Goal: Information Seeking & Learning: Find specific fact

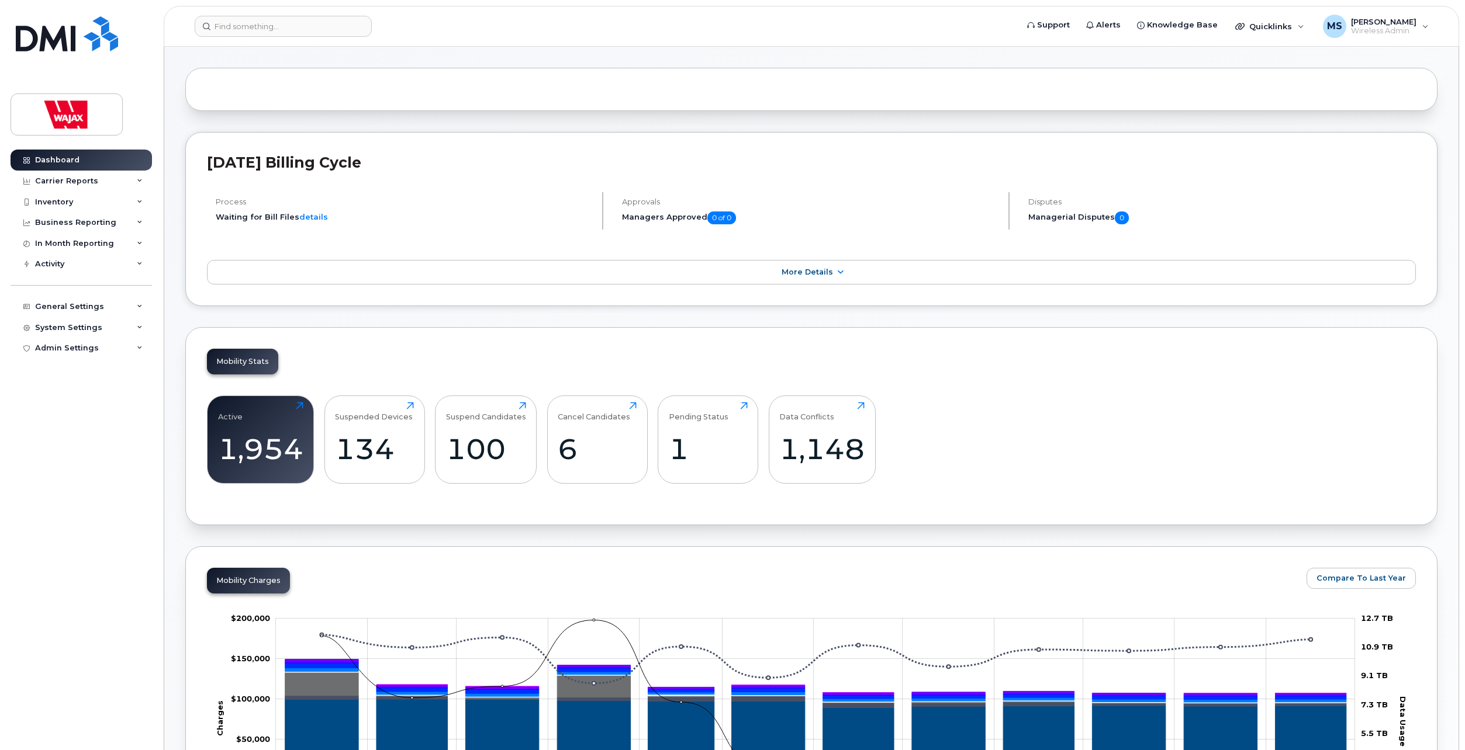
scroll to position [175, 0]
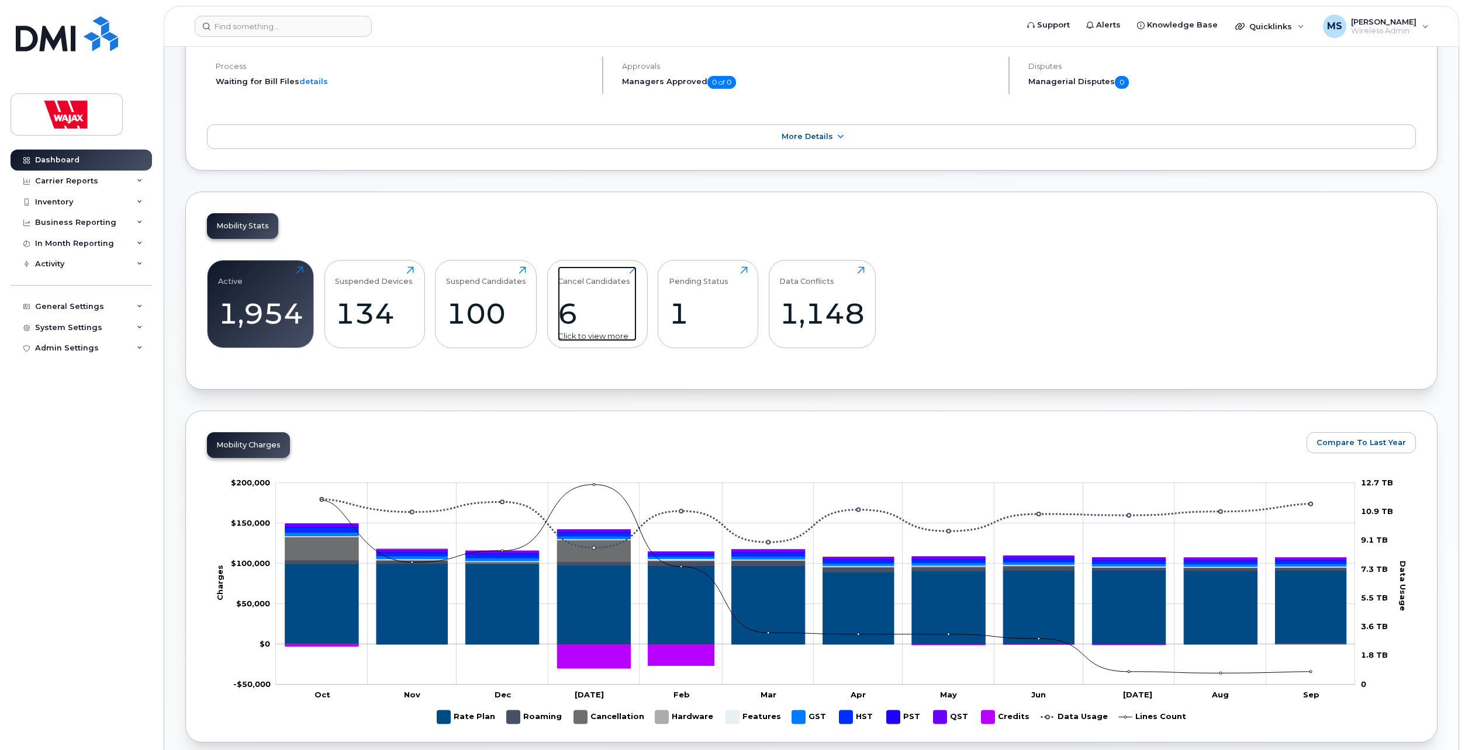
click at [570, 312] on div "6" at bounding box center [597, 313] width 79 height 34
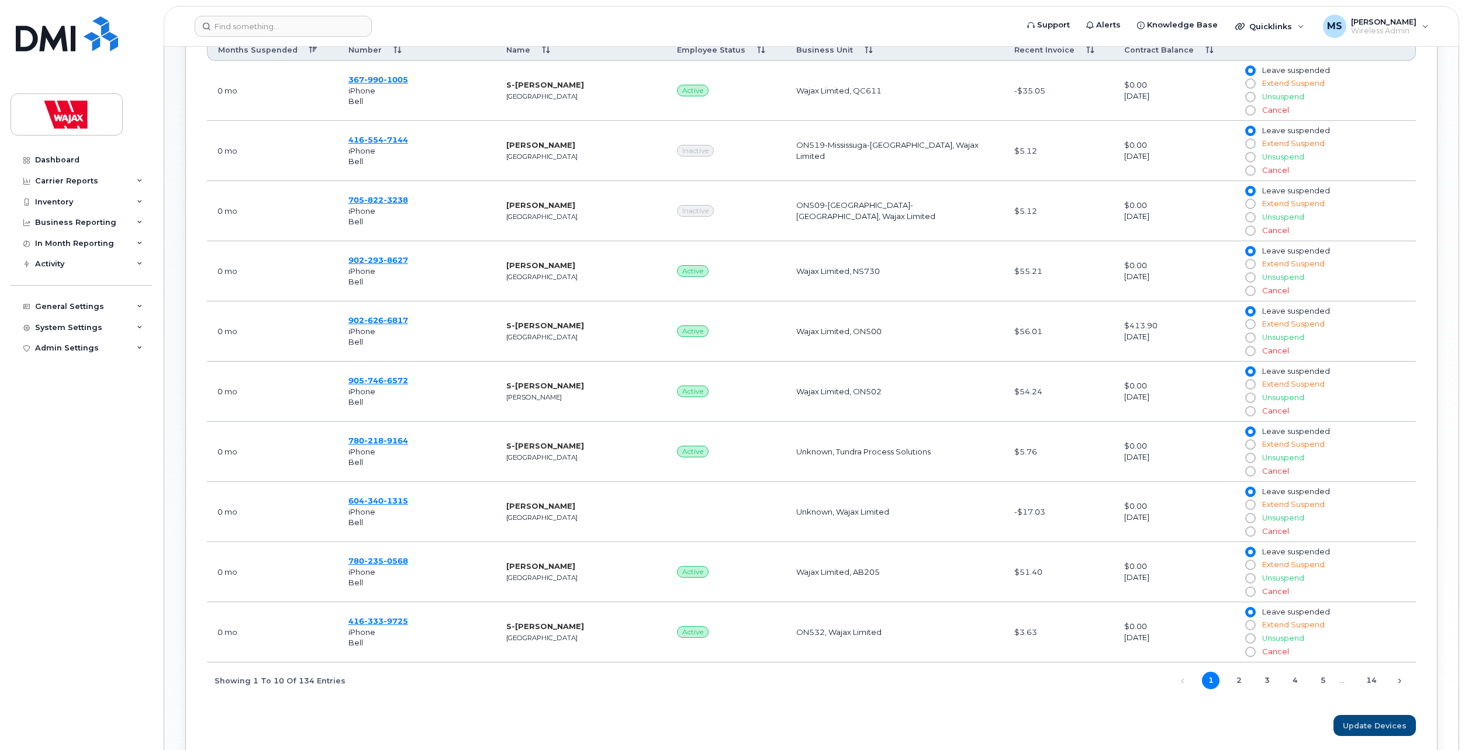
scroll to position [606, 0]
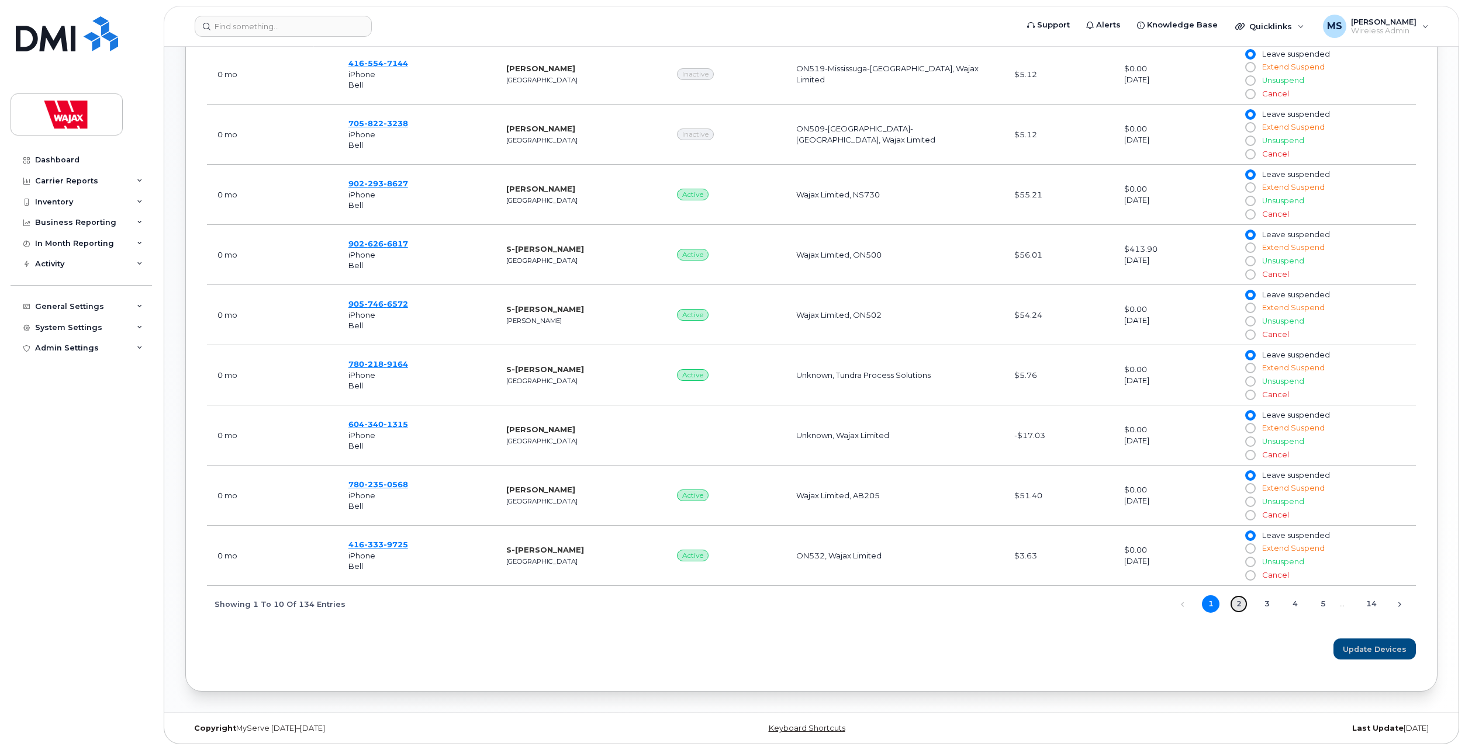
click at [1240, 608] on link "2" at bounding box center [1239, 605] width 18 height 18
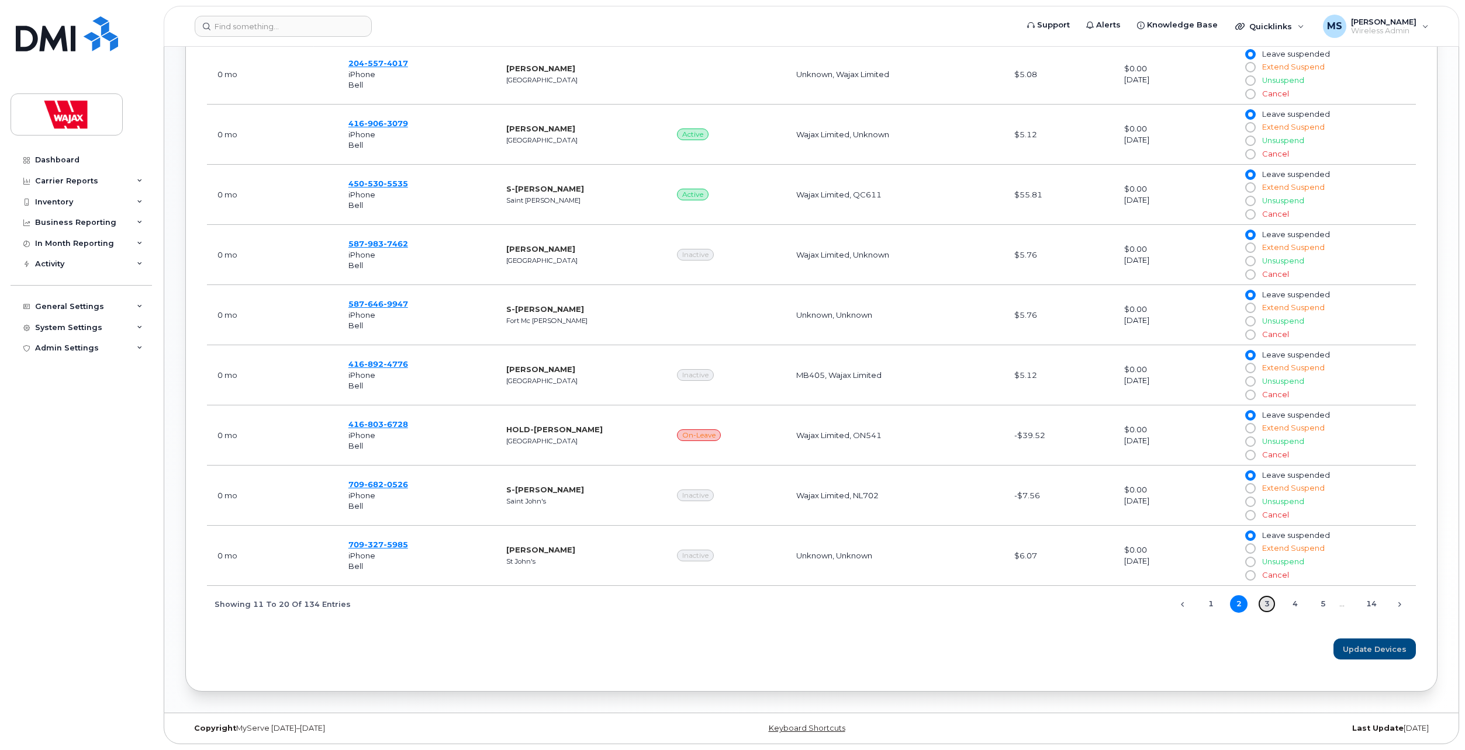
click at [1265, 603] on link "3" at bounding box center [1267, 605] width 18 height 18
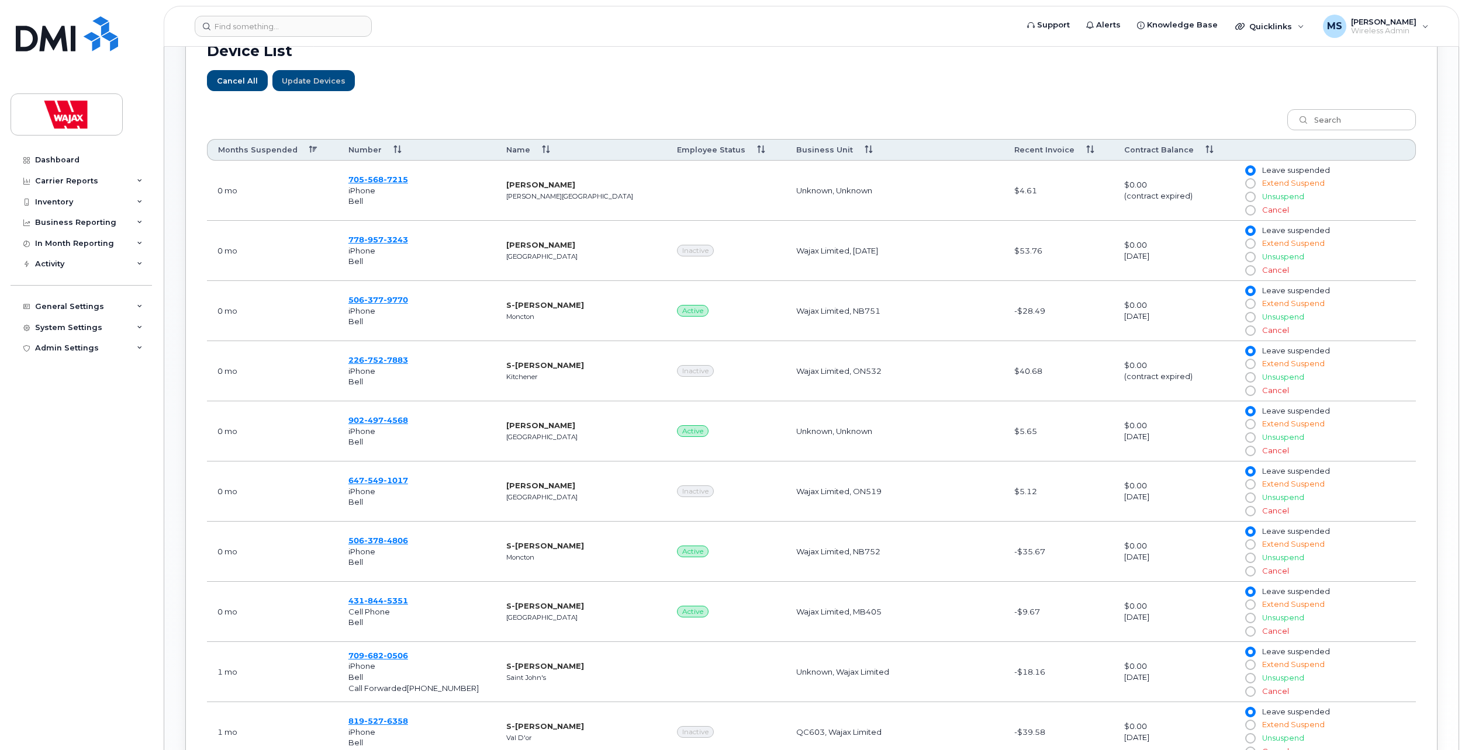
scroll to position [548, 0]
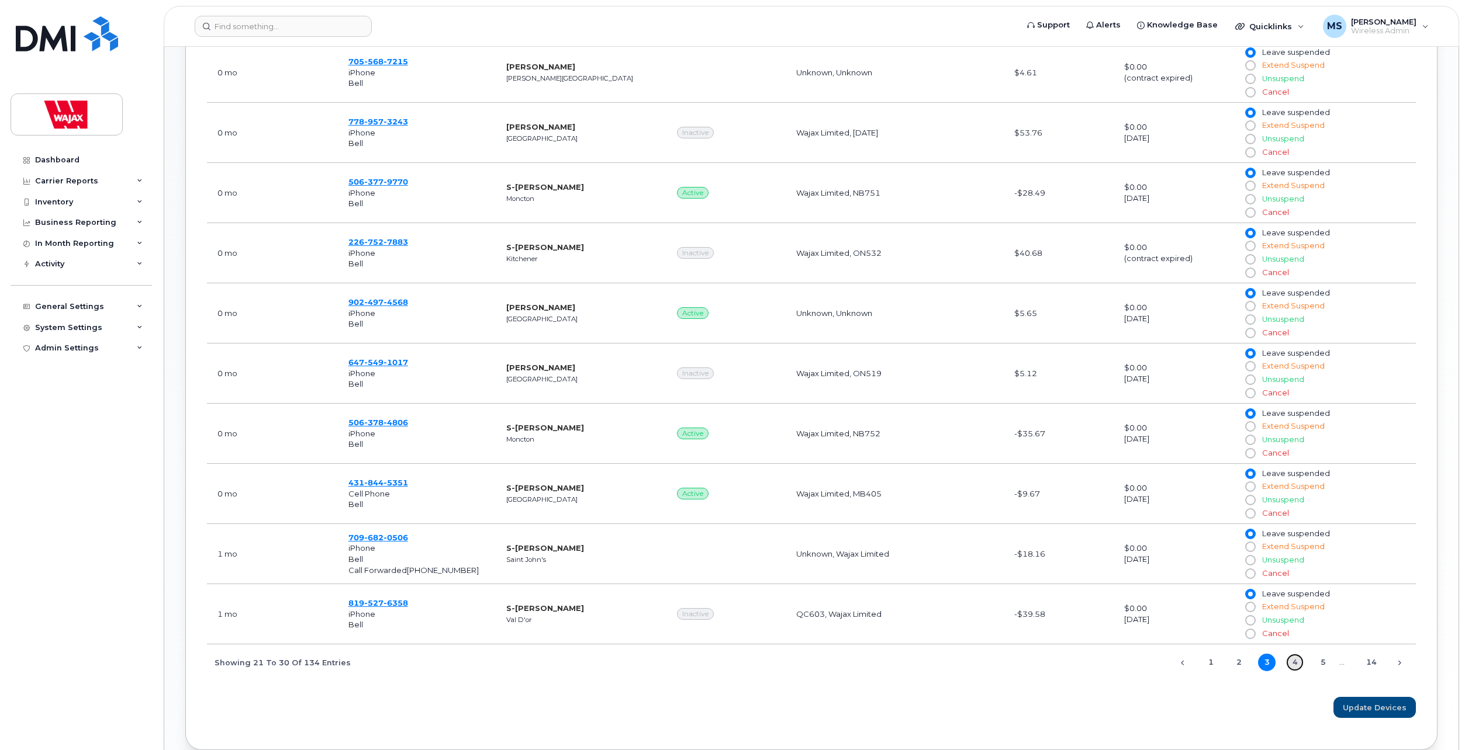
click at [1294, 662] on link "4" at bounding box center [1295, 663] width 18 height 18
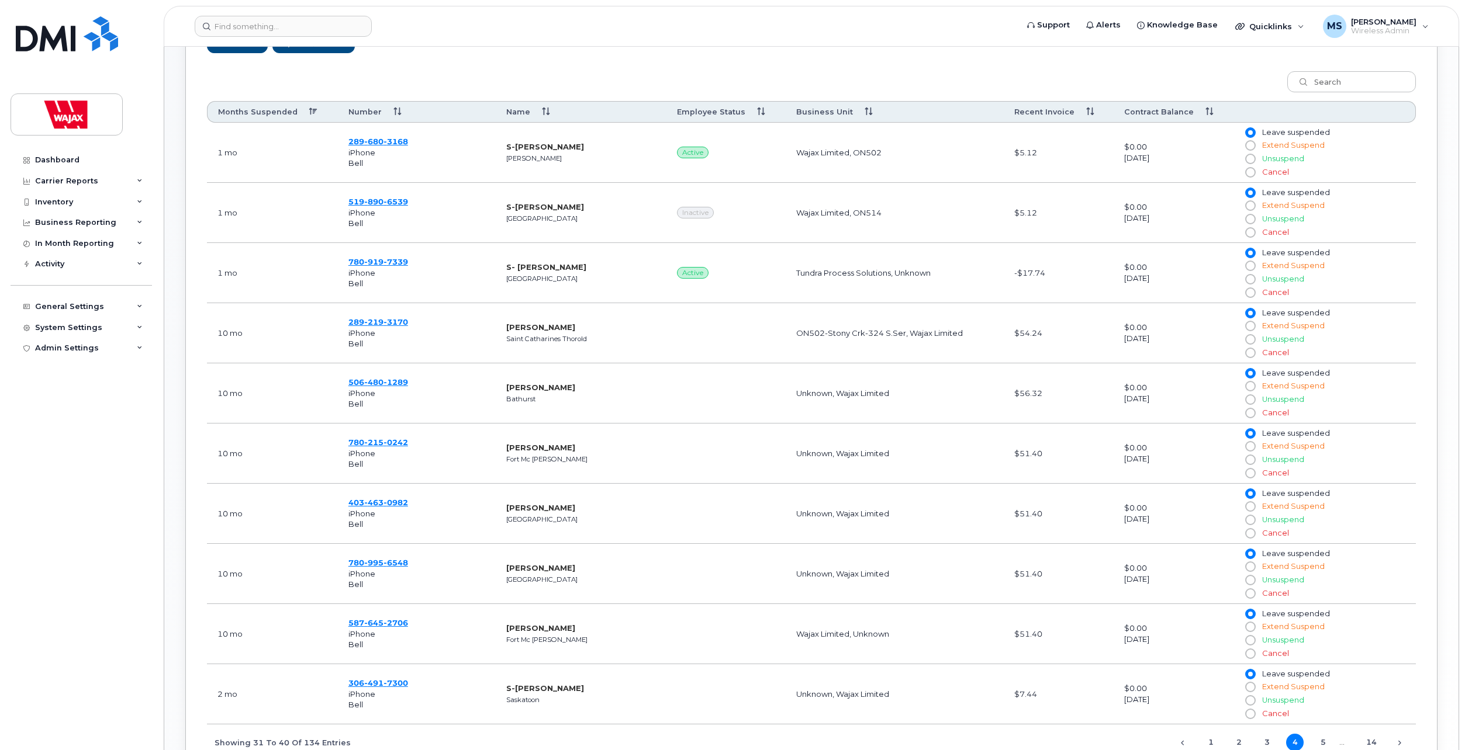
scroll to position [606, 0]
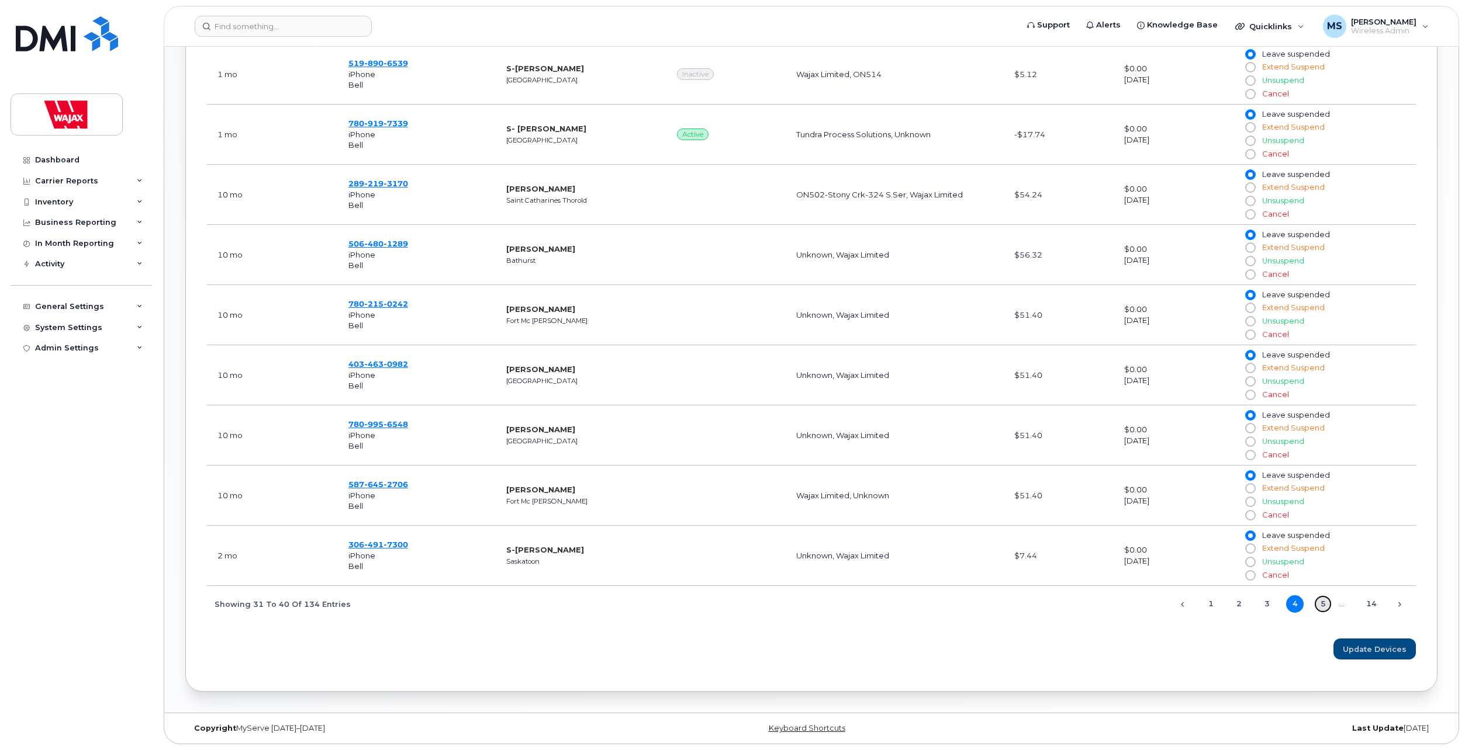
click at [1322, 603] on link "5" at bounding box center [1323, 605] width 18 height 18
click at [1323, 608] on link "6" at bounding box center [1323, 605] width 18 height 18
click at [1371, 605] on link "14" at bounding box center [1371, 605] width 18 height 18
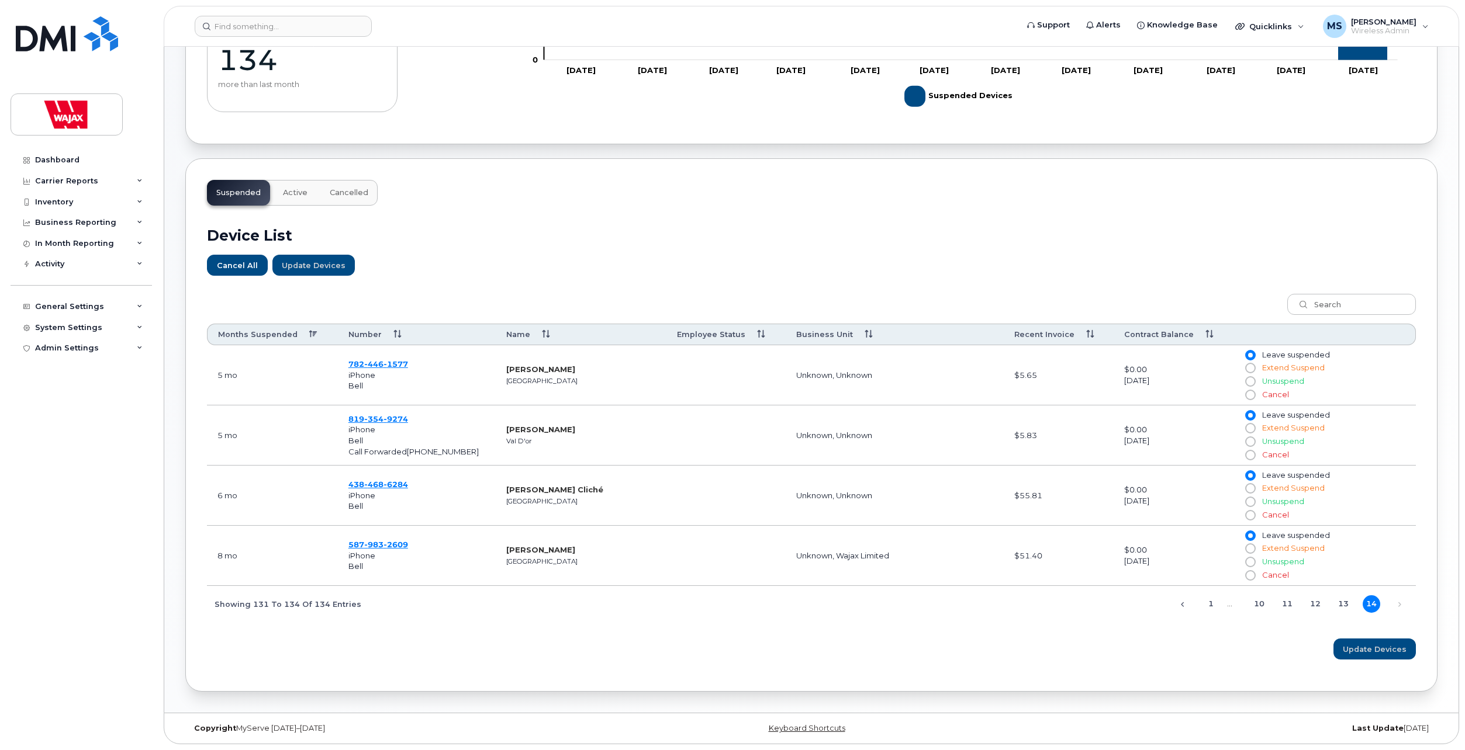
scroll to position [245, 0]
click at [1188, 603] on link "Previous" at bounding box center [1183, 605] width 18 height 18
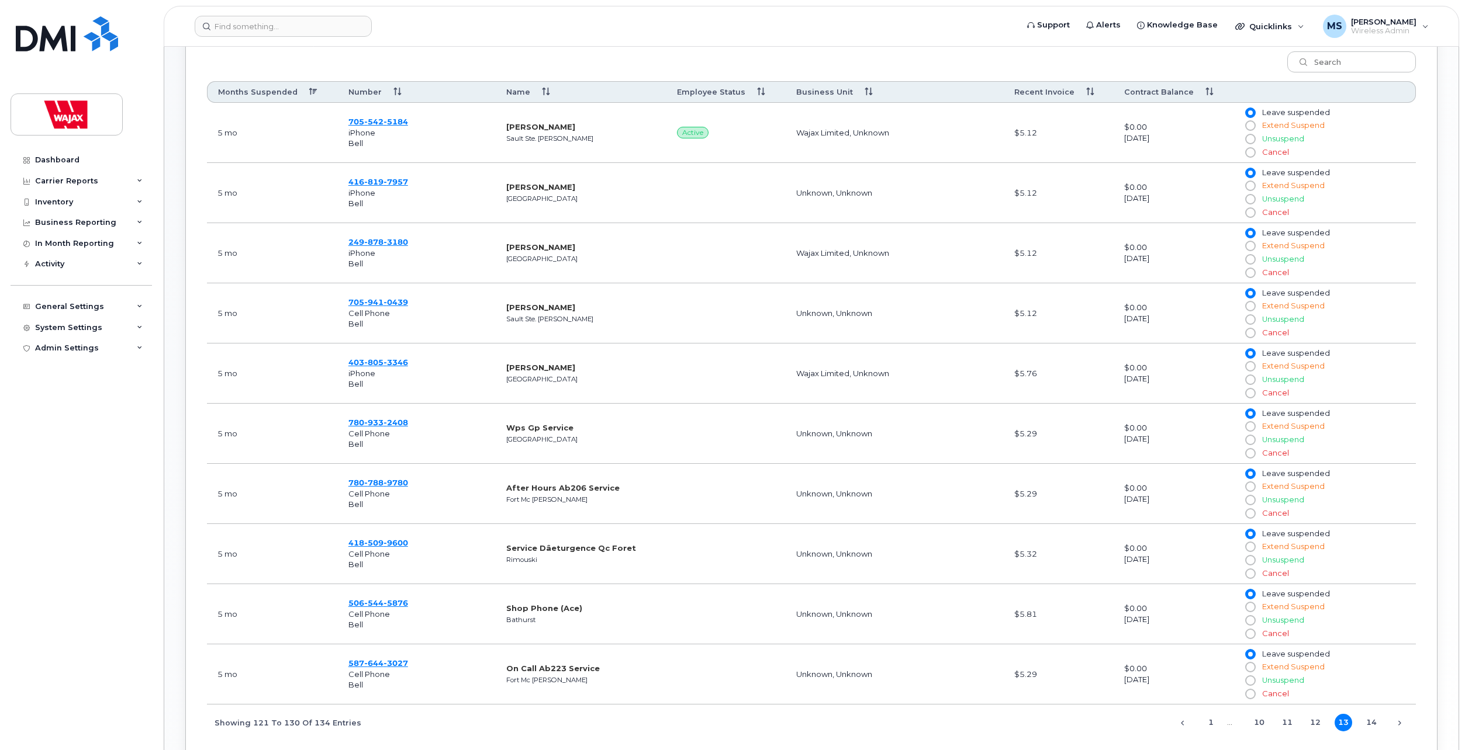
scroll to position [372, 0]
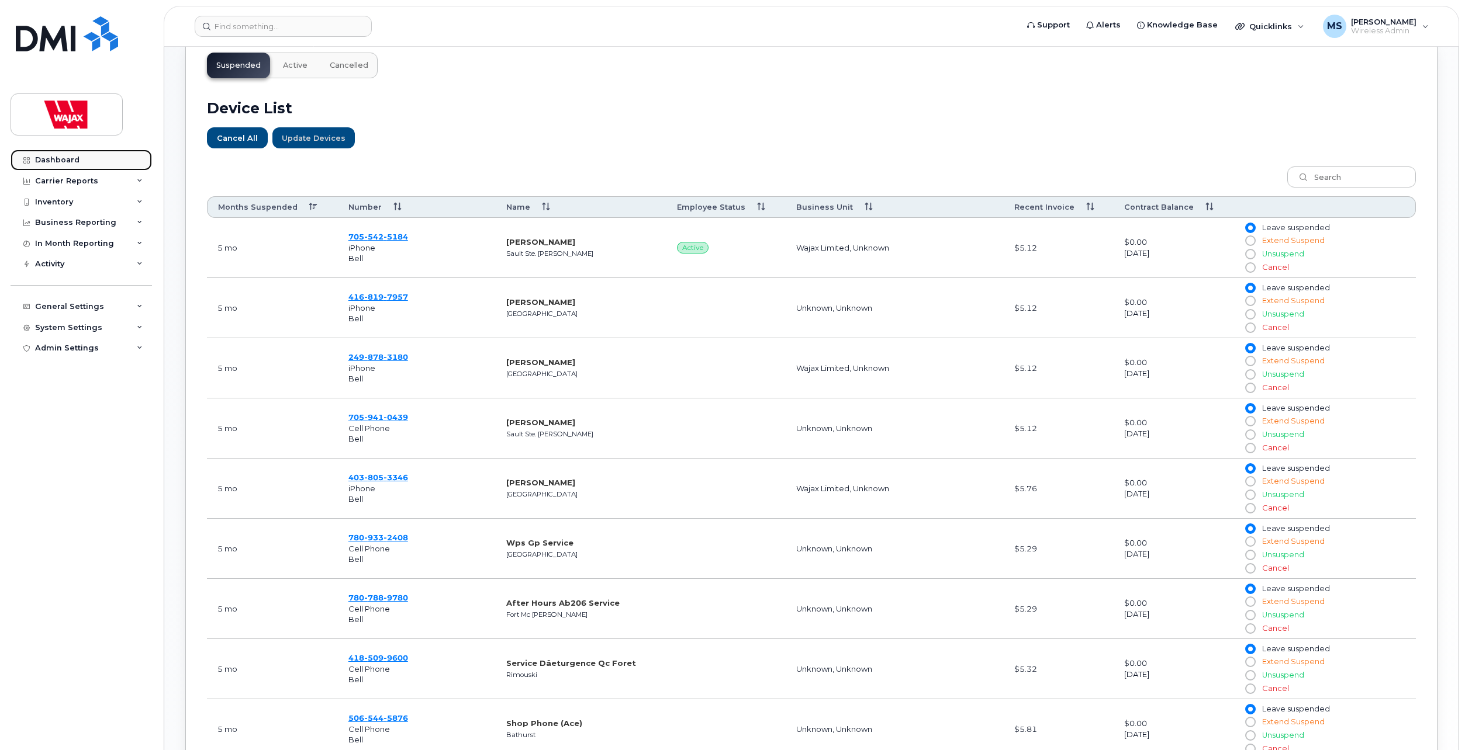
click at [57, 161] on div "Dashboard" at bounding box center [57, 159] width 44 height 9
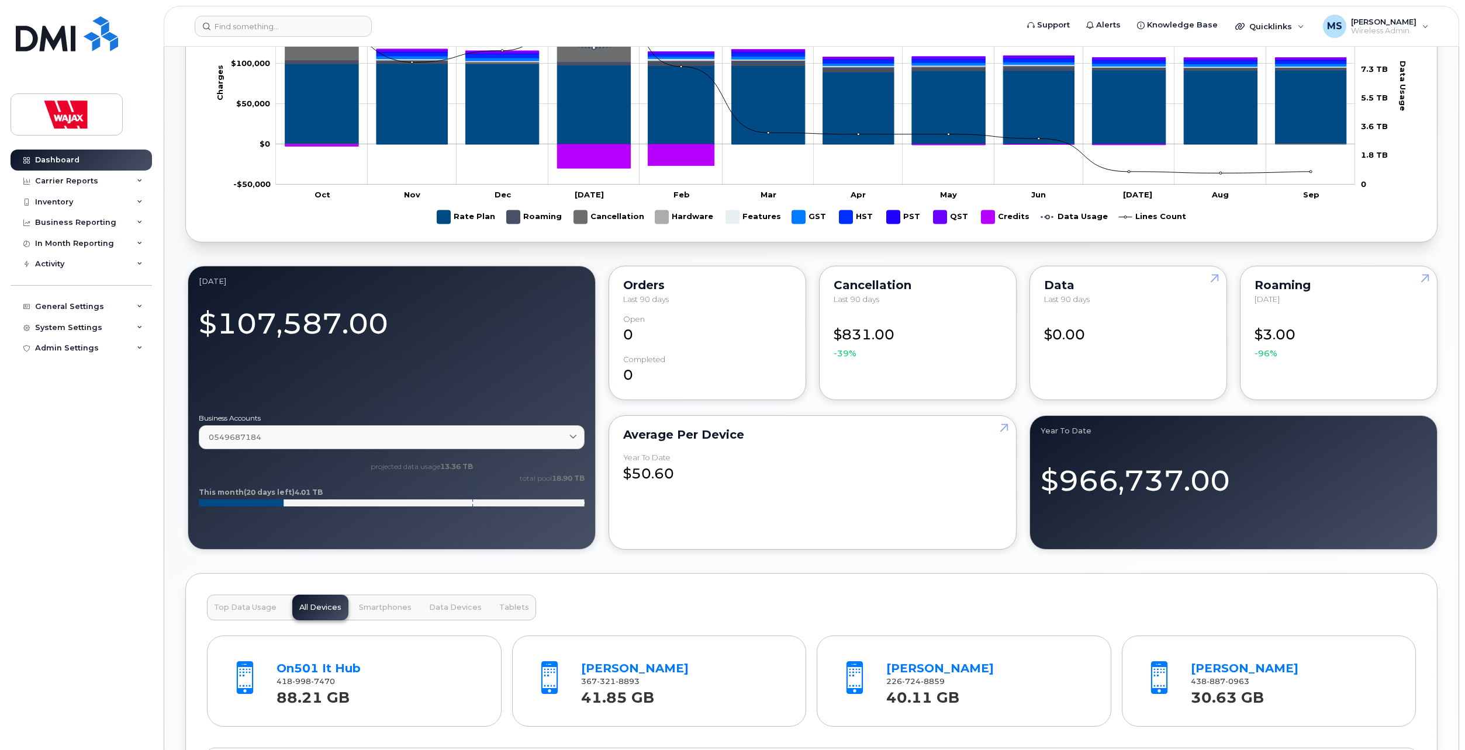
scroll to position [877, 0]
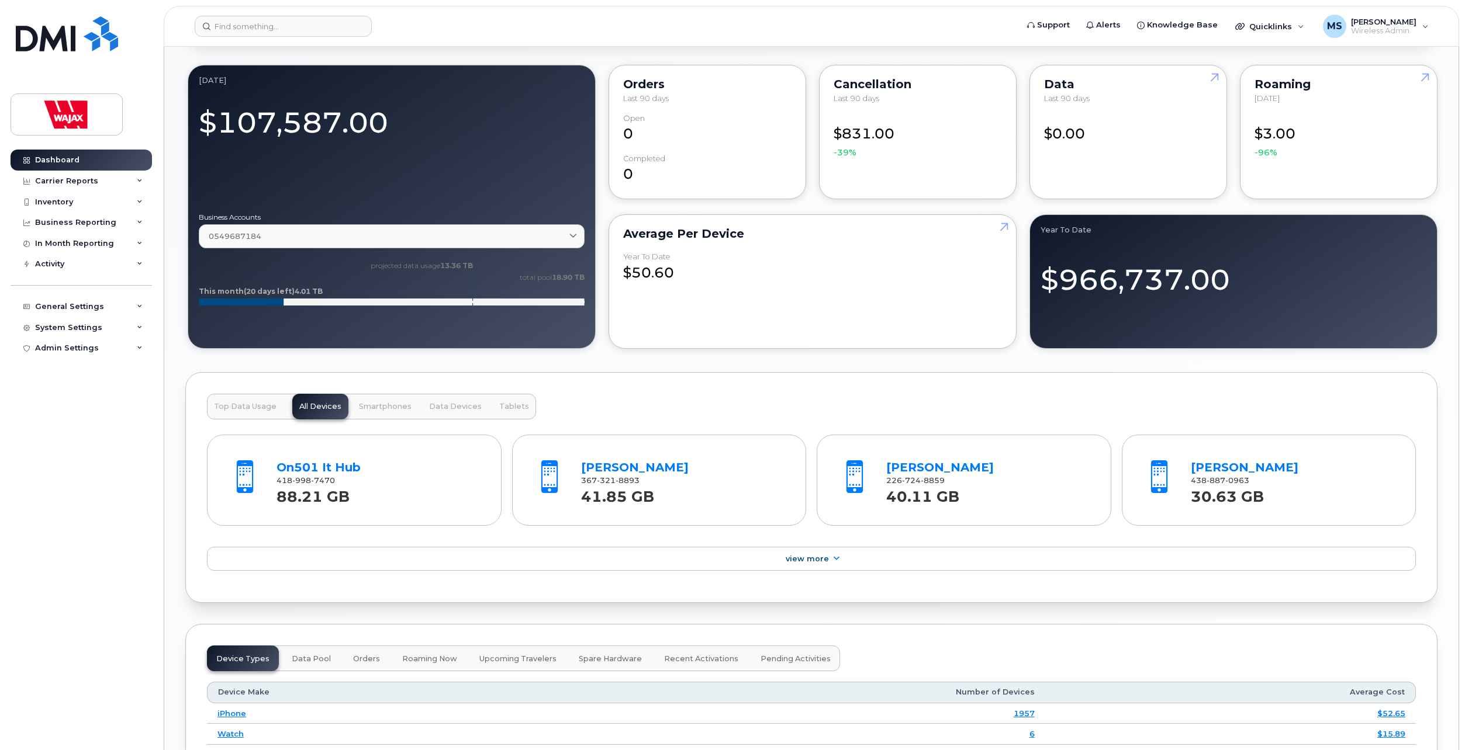
click at [836, 575] on div "On501 It Hub 418 998 7470 88.21 GB Pierre Alexandre Gosselin 367 321 8893 41.85…" at bounding box center [811, 501] width 1209 height 162
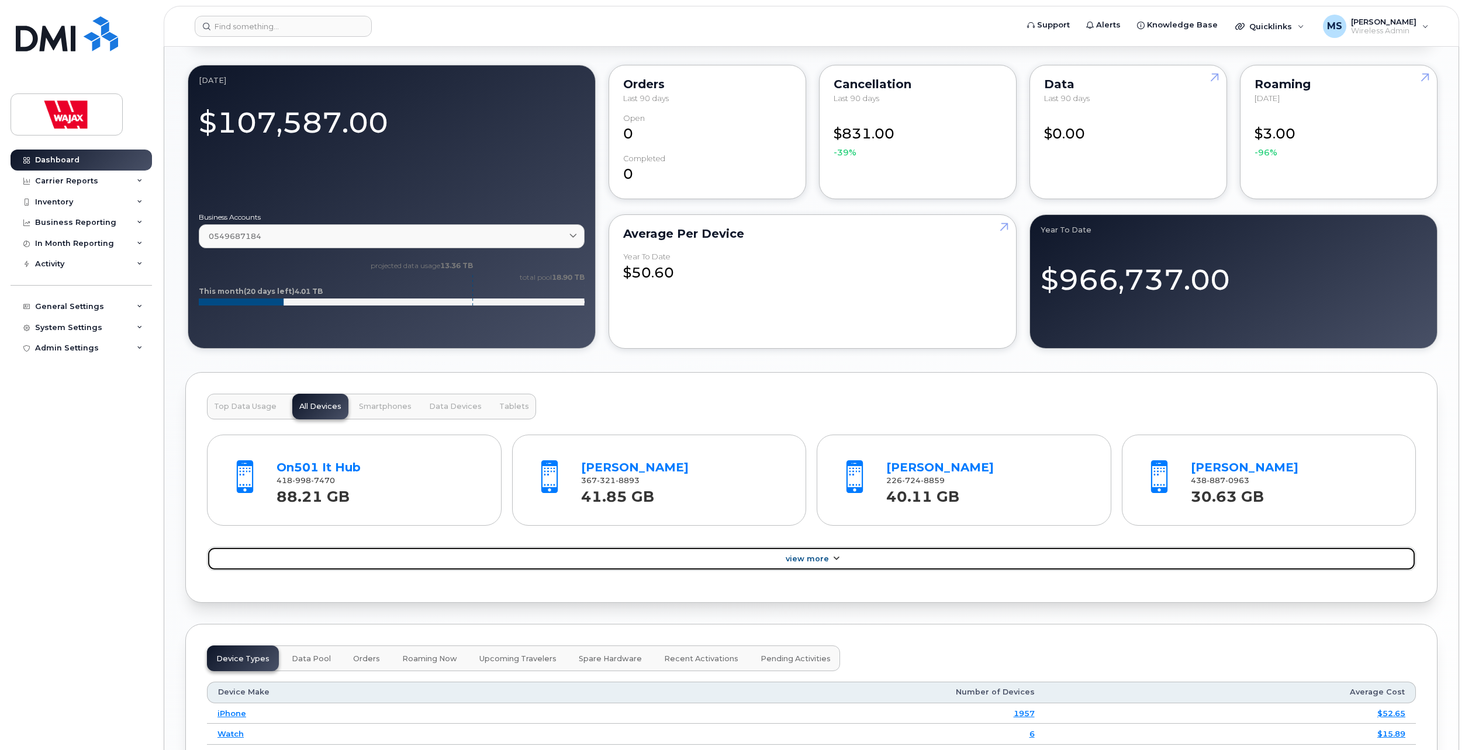
click at [828, 560] on link "View More" at bounding box center [811, 559] width 1209 height 25
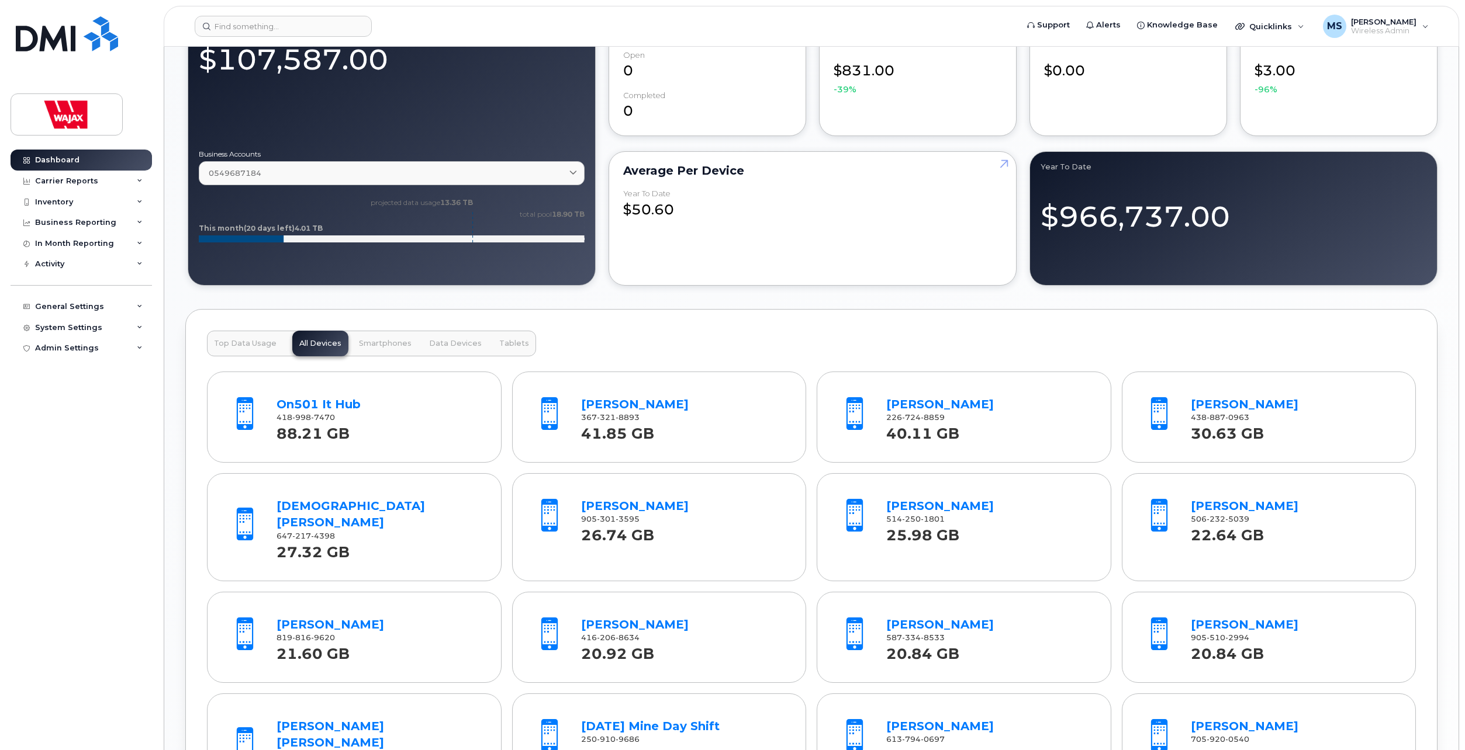
scroll to position [1052, 0]
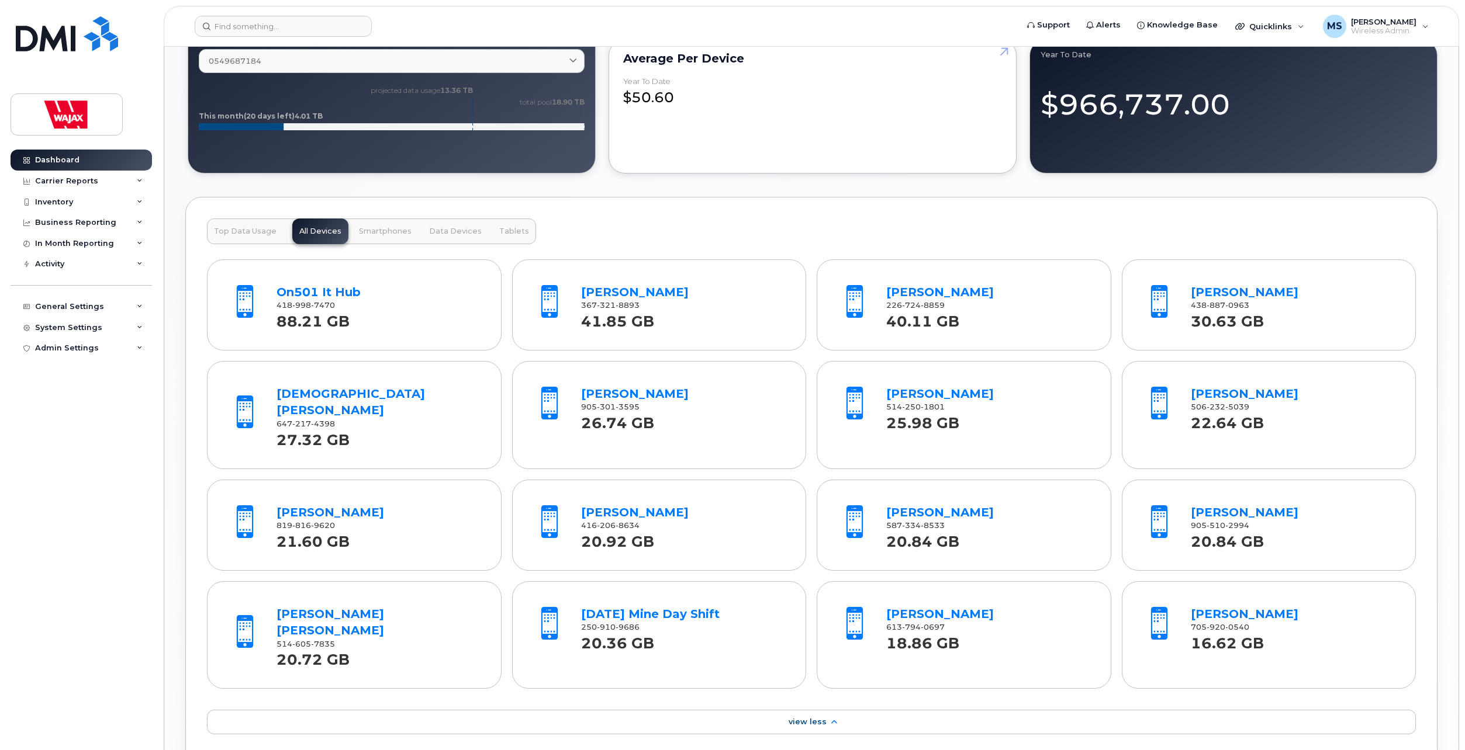
drag, startPoint x: 689, startPoint y: 295, endPoint x: 570, endPoint y: 296, distance: 118.7
click at [570, 296] on div "Pierre Alexandre Gosselin 367 321 8893 41.85 GB" at bounding box center [659, 305] width 273 height 78
copy div "[PERSON_NAME]"
drag, startPoint x: 992, startPoint y: 292, endPoint x: 881, endPoint y: 292, distance: 111.1
click at [881, 292] on div "Kenneth Gelinas 226 724 8859 40.11 GB" at bounding box center [987, 305] width 213 height 54
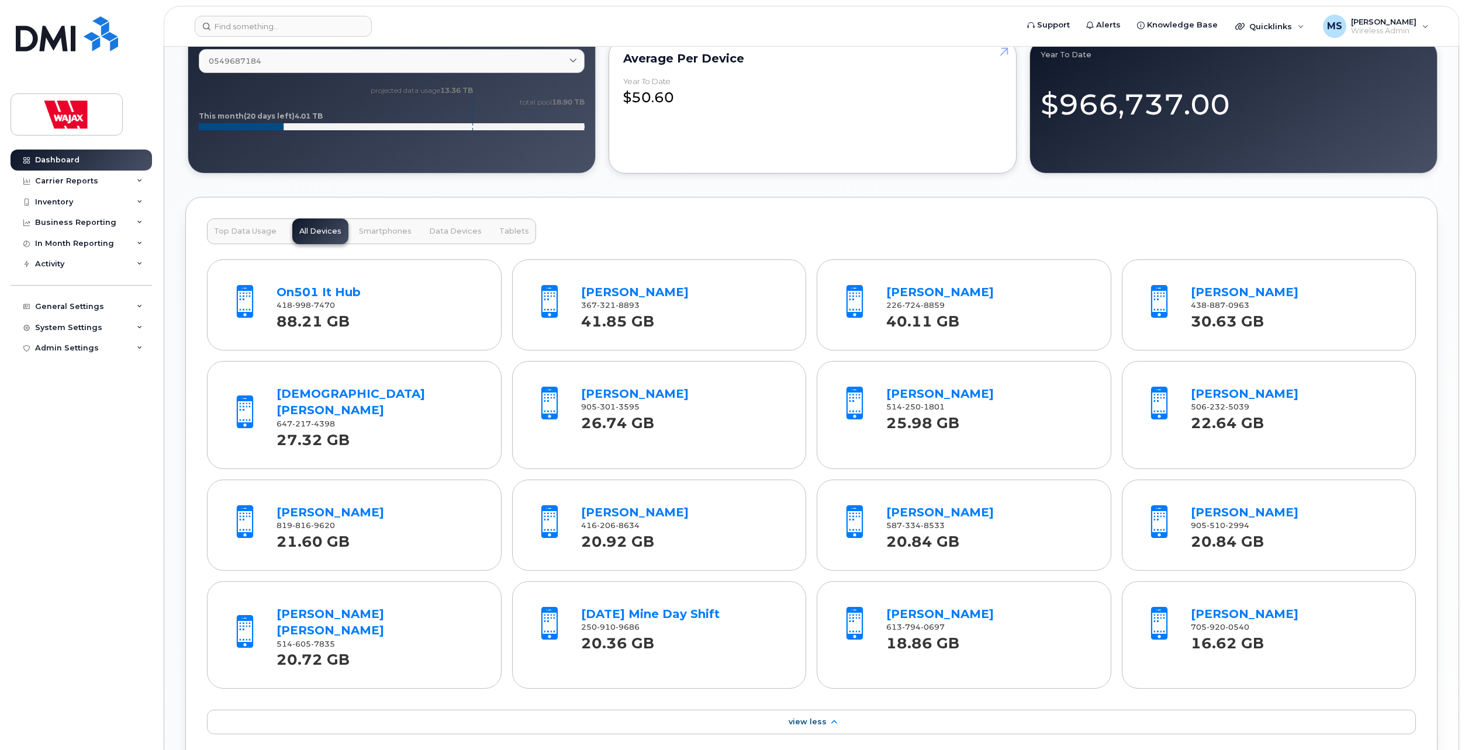
copy link "[PERSON_NAME]"
drag, startPoint x: 1286, startPoint y: 295, endPoint x: 1184, endPoint y: 293, distance: 102.3
click at [1184, 293] on div "Vincent Gilbert 438 887 0963 30.63 GB" at bounding box center [1268, 305] width 273 height 78
copy div "[PERSON_NAME]"
drag, startPoint x: 366, startPoint y: 392, endPoint x: 268, endPoint y: 381, distance: 98.8
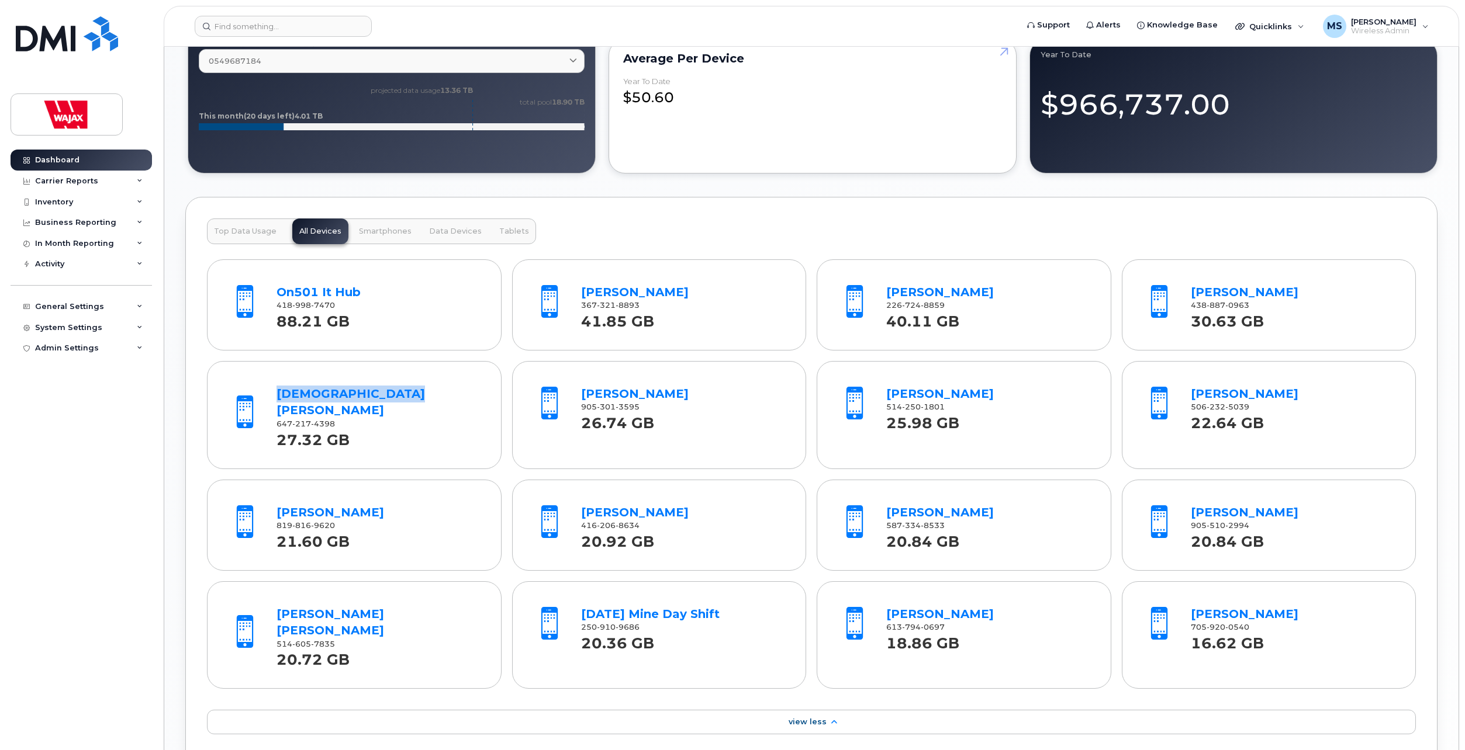
click at [268, 381] on div "Cristian Rodriguez 647 217 4398 27.32 GB" at bounding box center [354, 415] width 273 height 95
copy div "Cristian Rodriguez"
drag, startPoint x: 715, startPoint y: 392, endPoint x: 580, endPoint y: 385, distance: 134.6
click at [580, 385] on div "Jason Charlton 905 301 3595 26.74 GB" at bounding box center [682, 406] width 213 height 54
copy link "Jason Charlton"
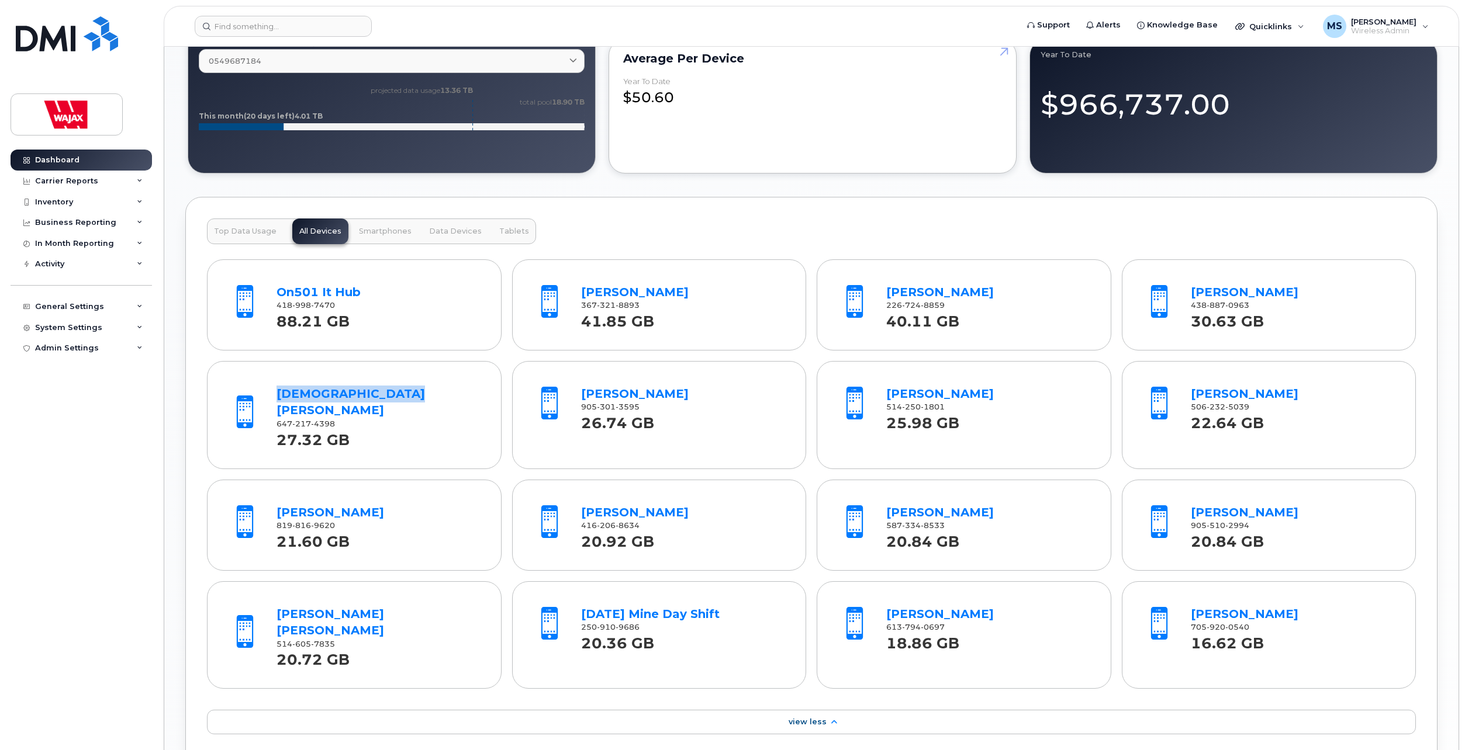
drag, startPoint x: 999, startPoint y: 396, endPoint x: 881, endPoint y: 393, distance: 117.5
click at [881, 393] on div "Pierre Corriveau 514 250 1801 25.98 GB" at bounding box center [987, 406] width 213 height 54
copy link "Pierre Corriveau"
drag, startPoint x: 1243, startPoint y: 396, endPoint x: 1163, endPoint y: 393, distance: 80.7
click at [1163, 393] on div "Denis Gauvin 506 232 5039 22.64 GB" at bounding box center [1268, 407] width 273 height 78
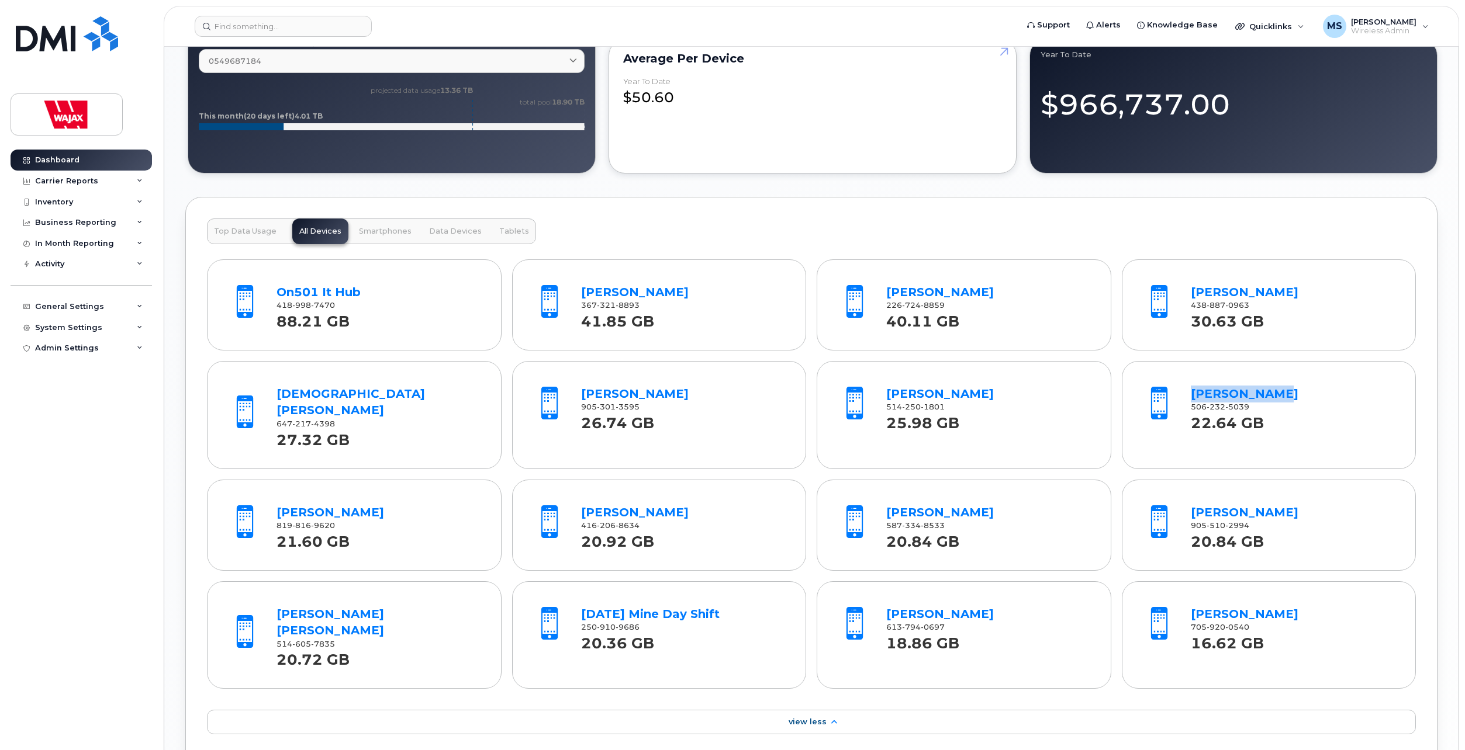
copy div "Denis Gauvin"
